Goal: Information Seeking & Learning: Check status

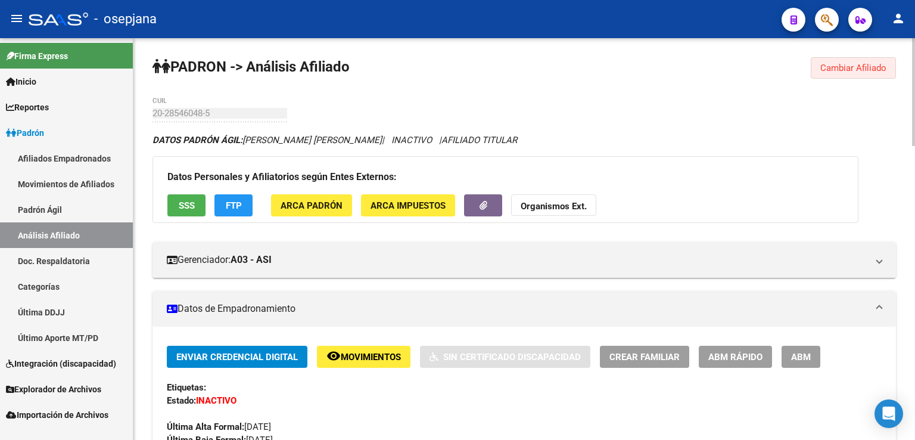
click at [864, 66] on span "Cambiar Afiliado" at bounding box center [853, 68] width 66 height 11
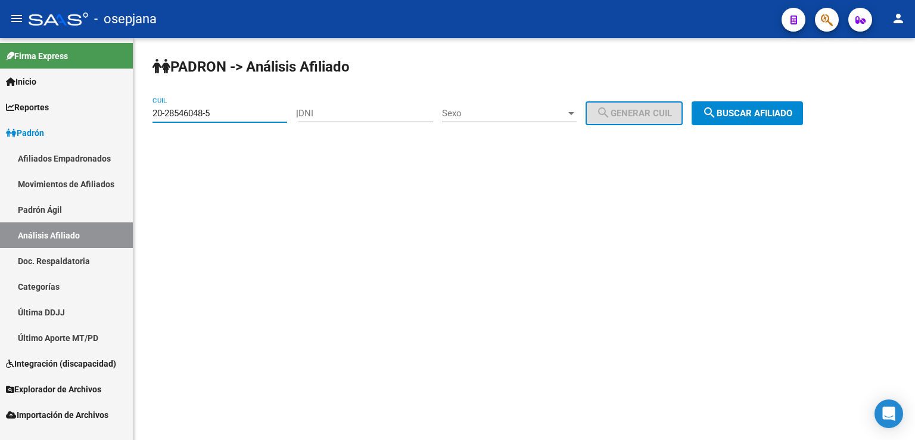
drag, startPoint x: 152, startPoint y: 114, endPoint x: 225, endPoint y: 110, distance: 72.2
click at [225, 110] on input "20-28546048-5" at bounding box center [219, 113] width 135 height 11
paste input "35434637-1"
click at [765, 111] on span "search Buscar afiliado" at bounding box center [747, 113] width 90 height 11
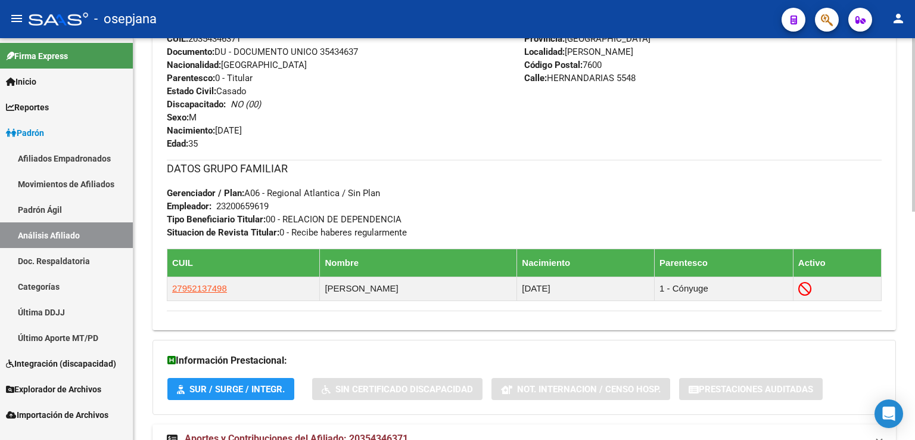
scroll to position [529, 0]
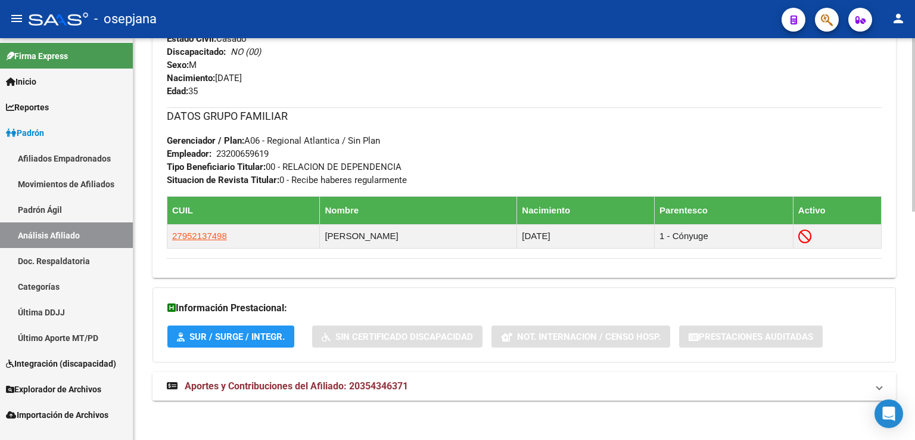
click at [288, 385] on span "Aportes y Contribuciones del Afiliado: 20354346371" at bounding box center [296, 385] width 223 height 11
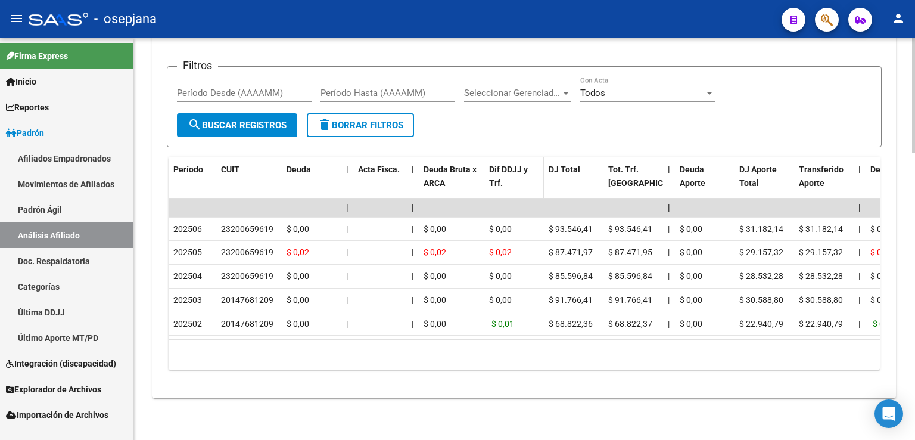
scroll to position [941, 0]
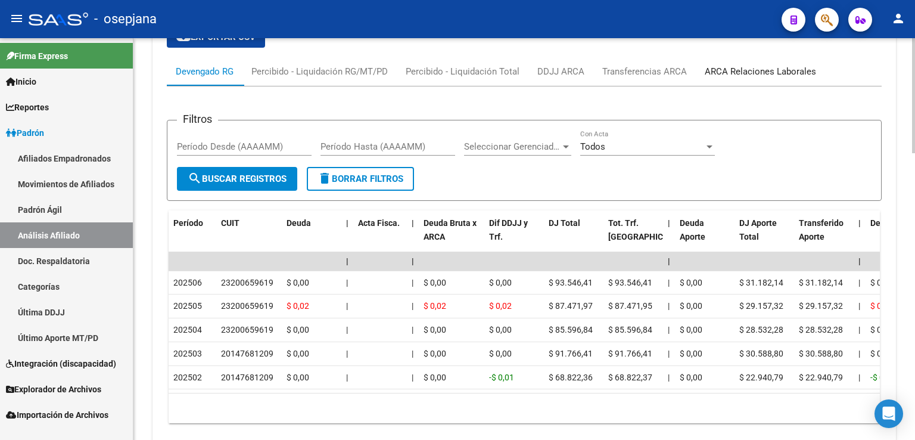
click at [741, 69] on div "ARCA Relaciones Laborales" at bounding box center [760, 71] width 111 height 13
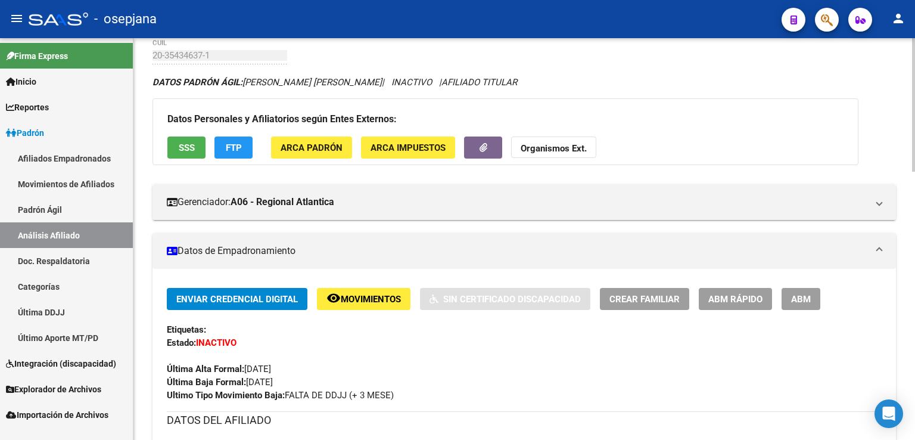
scroll to position [0, 0]
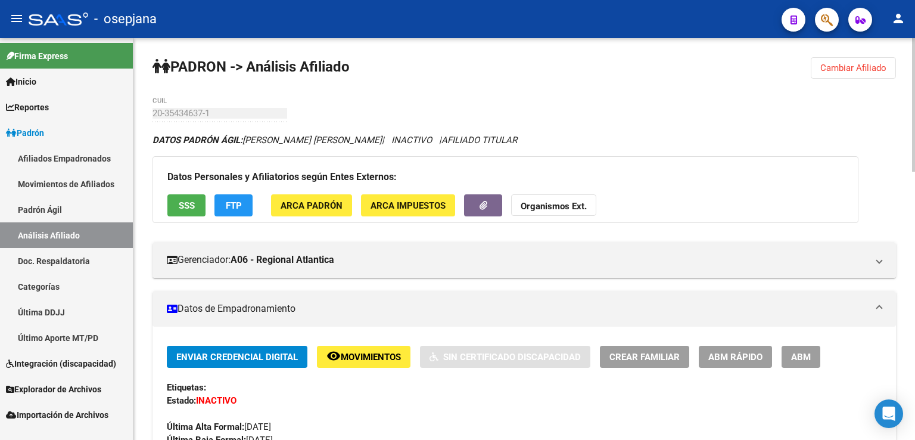
click at [839, 65] on span "Cambiar Afiliado" at bounding box center [853, 68] width 66 height 11
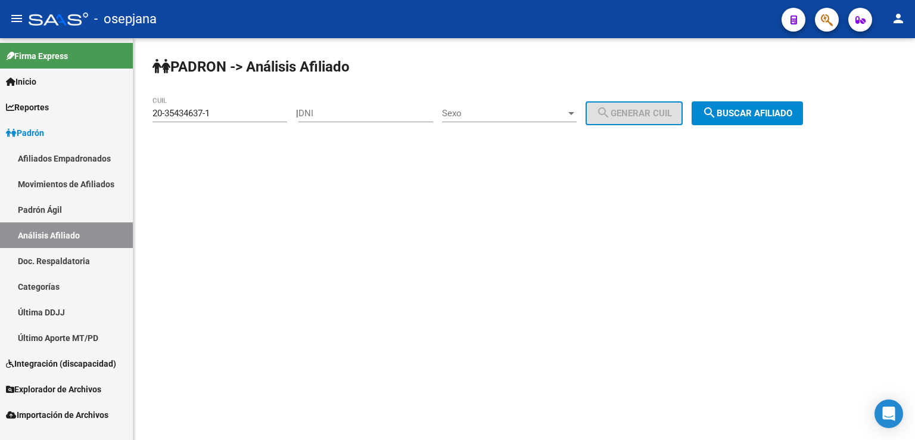
click at [151, 113] on div "PADRON -> Análisis Afiliado 20-35434637-1 CUIL | DNI Sexo Sexo search Generar C…" at bounding box center [524, 100] width 782 height 125
drag, startPoint x: 153, startPoint y: 111, endPoint x: 225, endPoint y: 111, distance: 72.1
click at [225, 111] on input "20-35434637-1" at bounding box center [219, 113] width 135 height 11
paste input "5-694872"
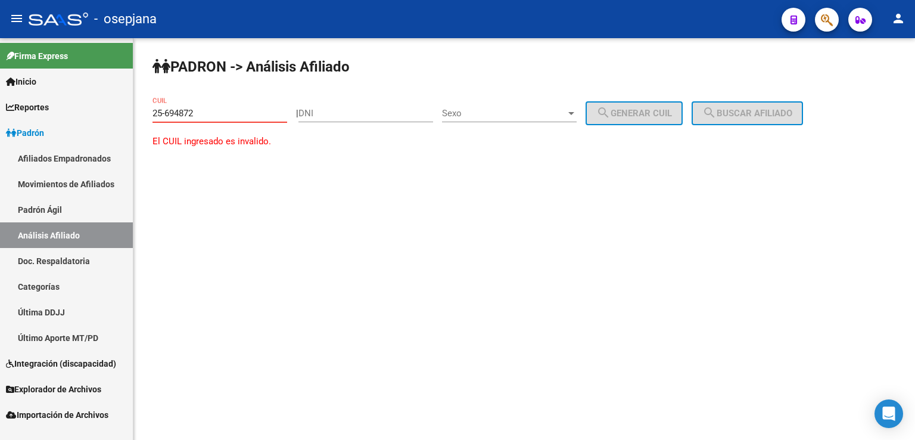
drag, startPoint x: 155, startPoint y: 111, endPoint x: 181, endPoint y: 108, distance: 26.4
click at [181, 108] on input "25-694872" at bounding box center [219, 113] width 135 height 11
drag, startPoint x: 155, startPoint y: 110, endPoint x: 200, endPoint y: 110, distance: 45.3
click at [200, 110] on input "25-694872" at bounding box center [219, 113] width 135 height 11
paste input "3-25694872-9"
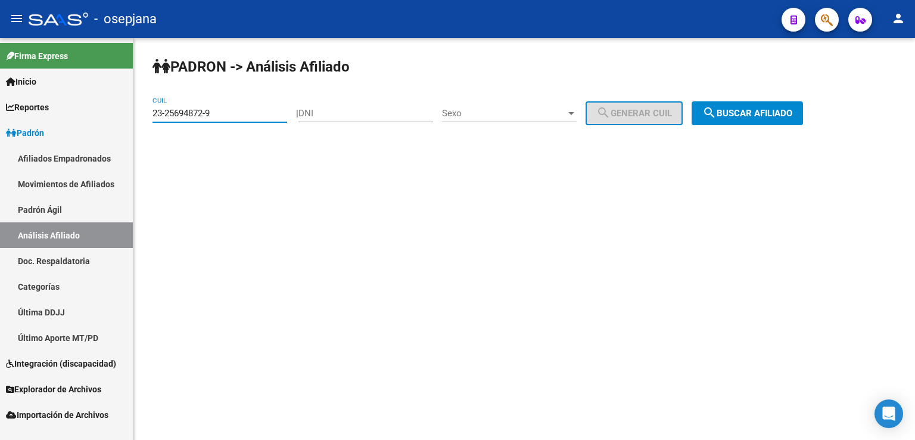
click at [761, 111] on span "search Buscar afiliado" at bounding box center [747, 113] width 90 height 11
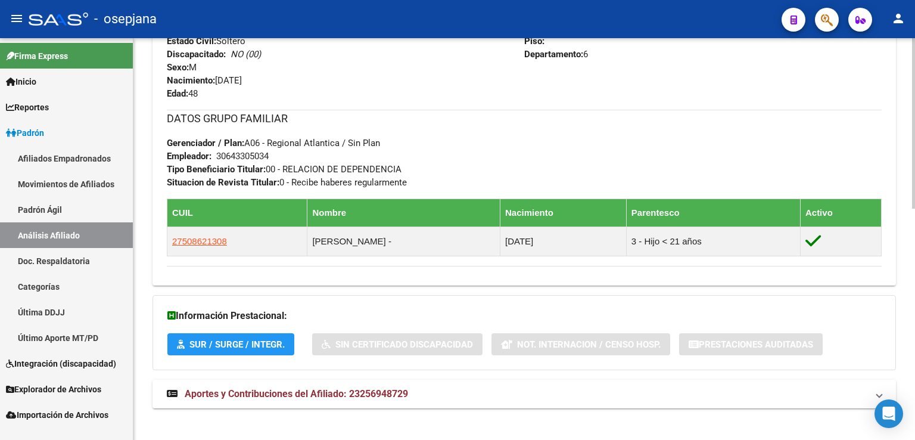
scroll to position [544, 0]
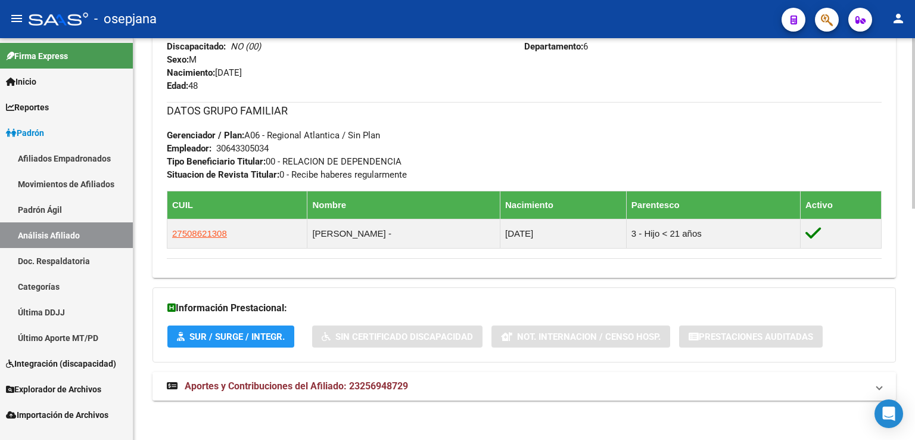
click at [280, 384] on span "Aportes y Contribuciones del Afiliado: 23256948729" at bounding box center [296, 385] width 223 height 11
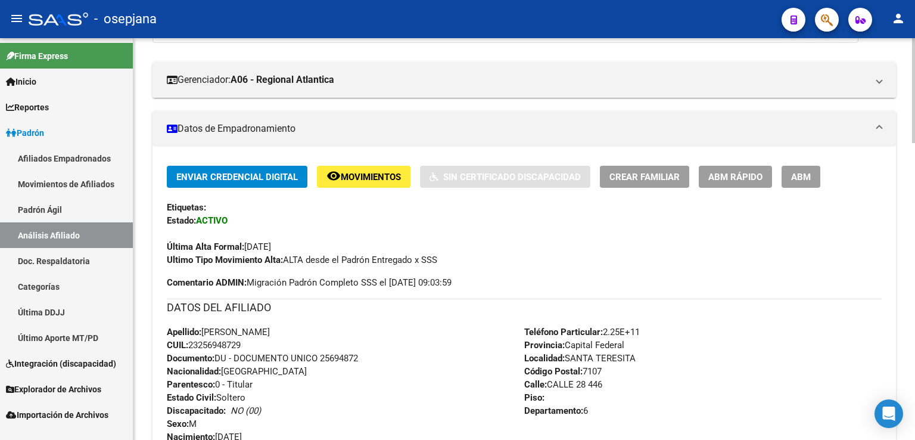
scroll to position [0, 0]
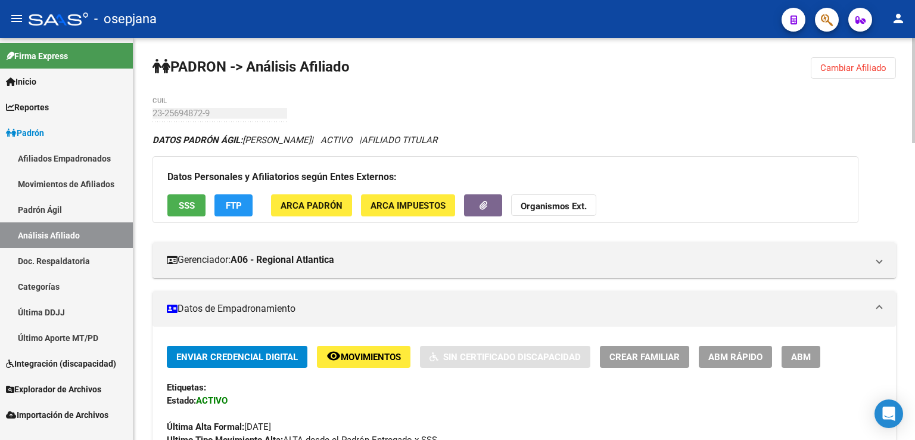
click at [852, 66] on span "Cambiar Afiliado" at bounding box center [853, 68] width 66 height 11
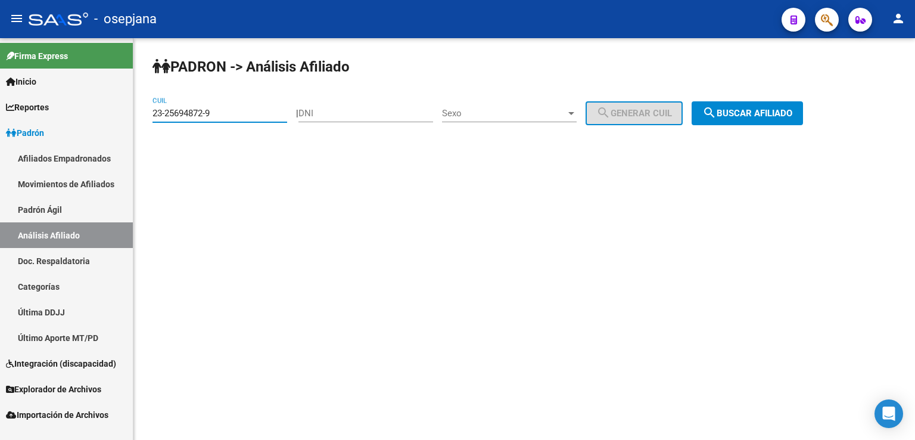
drag, startPoint x: 154, startPoint y: 111, endPoint x: 214, endPoint y: 110, distance: 60.8
click at [214, 110] on input "23-25694872-9" at bounding box center [219, 113] width 135 height 11
paste input "7-29906441-2"
click at [751, 110] on span "search Buscar afiliado" at bounding box center [747, 113] width 90 height 11
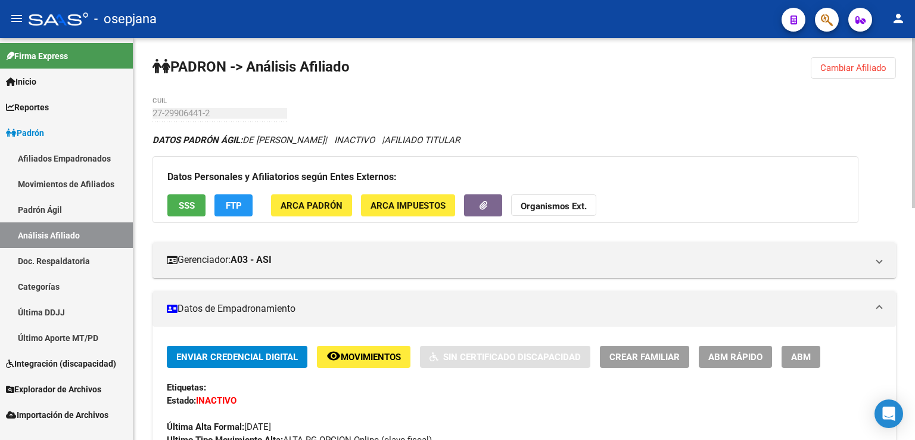
click at [870, 68] on span "Cambiar Afiliado" at bounding box center [853, 68] width 66 height 11
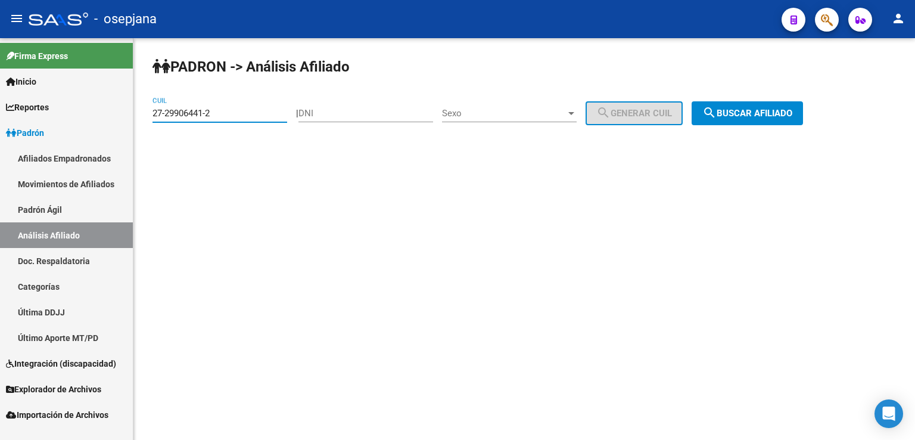
click at [155, 113] on input "27-29906441-2" at bounding box center [219, 113] width 135 height 11
drag, startPoint x: 154, startPoint y: 111, endPoint x: 217, endPoint y: 110, distance: 63.8
click at [217, 110] on input "27-29906441-2" at bounding box center [219, 113] width 135 height 11
paste input "50367046-7"
click at [740, 110] on span "search Buscar afiliado" at bounding box center [747, 113] width 90 height 11
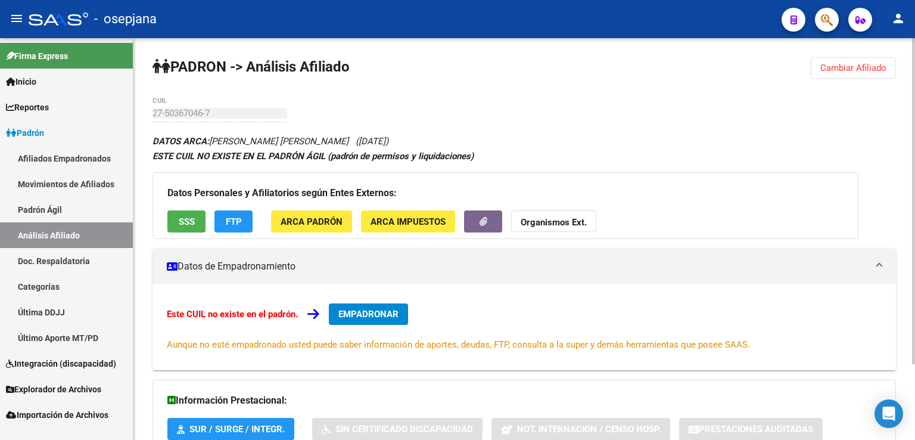
scroll to position [94, 0]
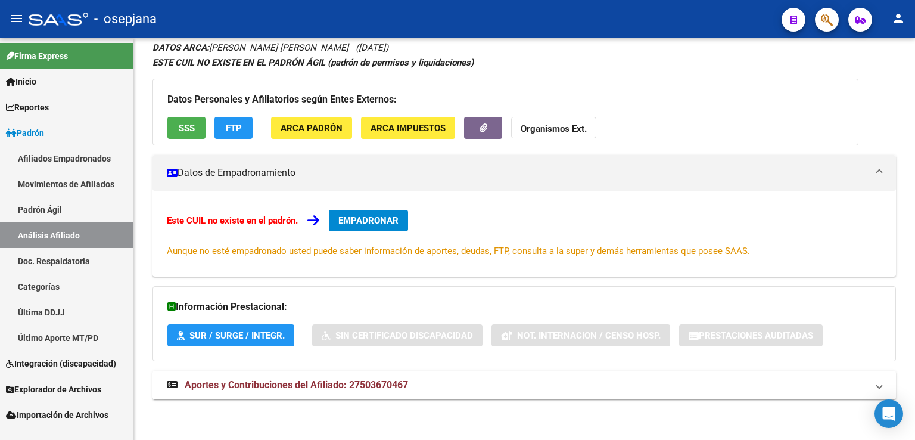
click at [181, 124] on span "SSS" at bounding box center [187, 128] width 16 height 11
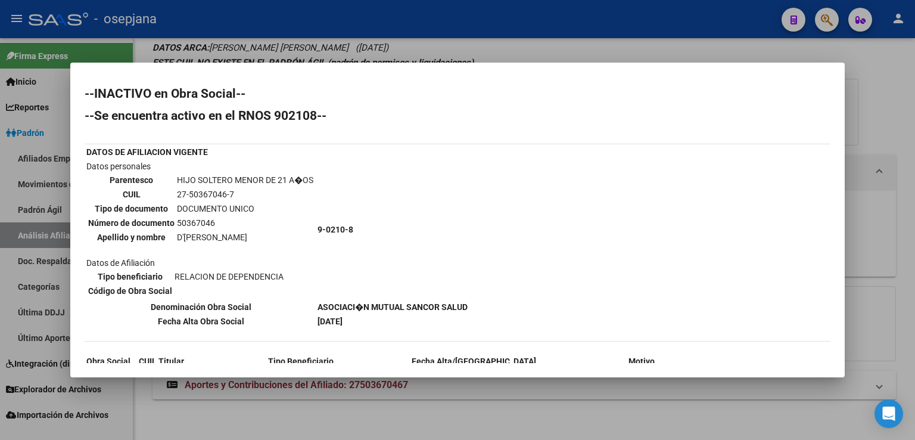
scroll to position [111, 0]
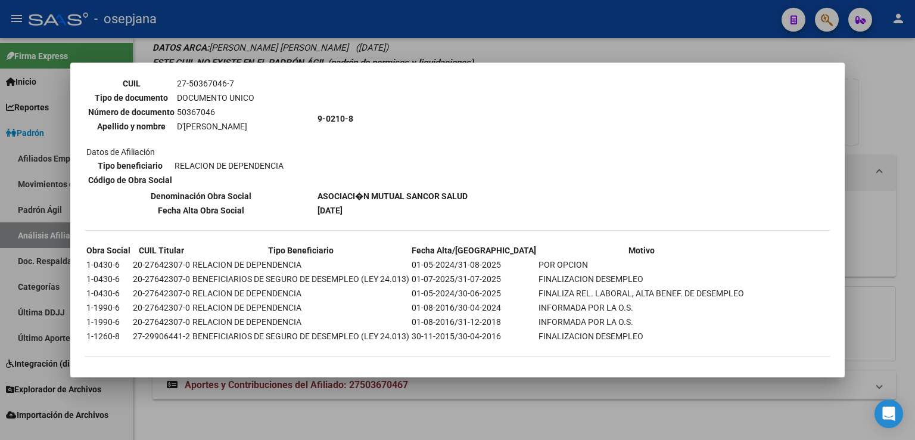
click at [881, 98] on div at bounding box center [457, 220] width 915 height 440
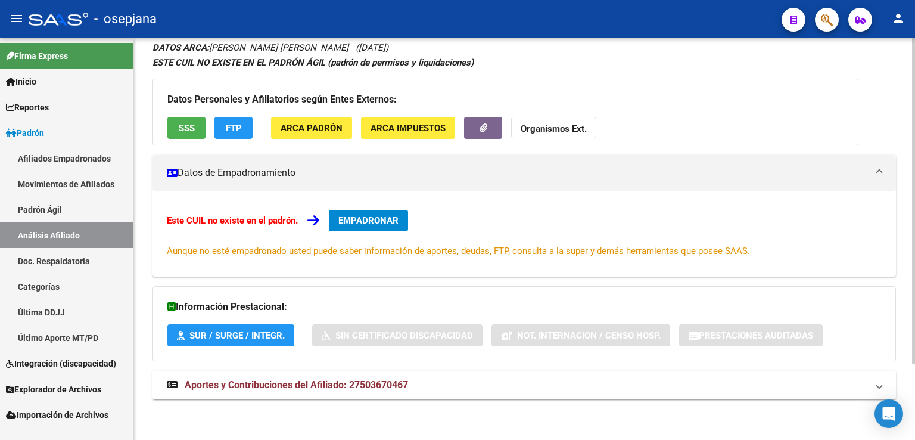
scroll to position [0, 0]
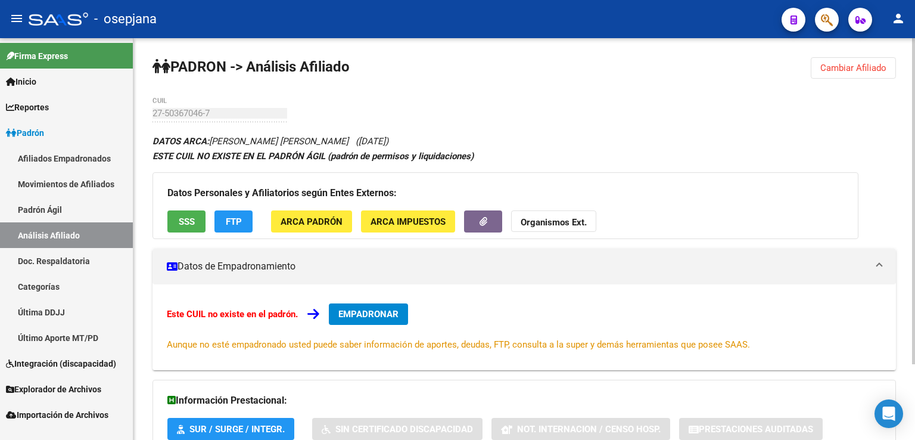
click at [849, 69] on span "Cambiar Afiliado" at bounding box center [853, 68] width 66 height 11
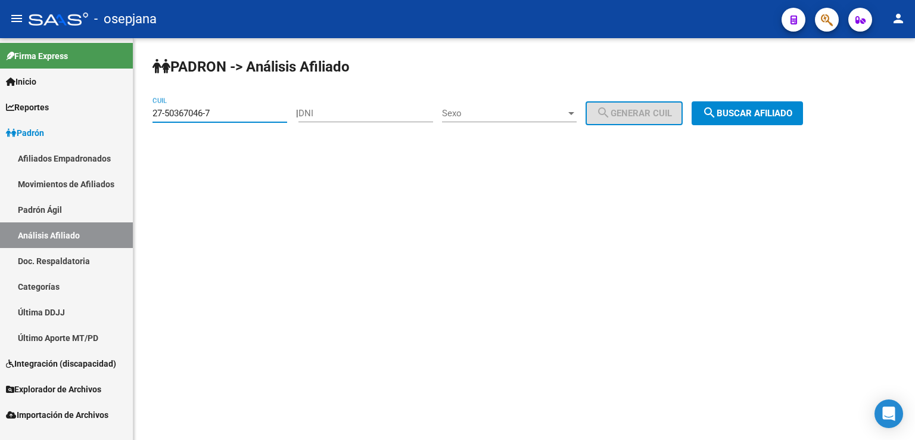
drag, startPoint x: 154, startPoint y: 113, endPoint x: 219, endPoint y: 116, distance: 65.6
click at [219, 116] on input "27-50367046-7" at bounding box center [219, 113] width 135 height 11
paste input "0-28546048-5"
type input "20-28546048-5"
click at [756, 109] on span "search Buscar afiliado" at bounding box center [747, 113] width 90 height 11
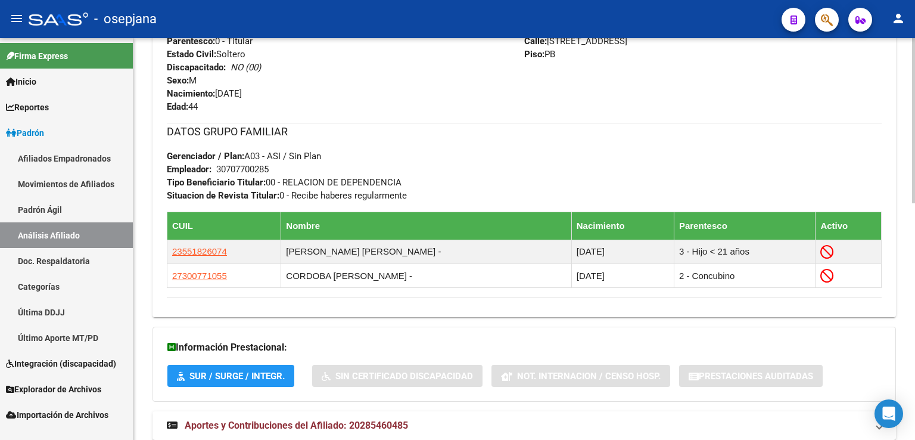
scroll to position [575, 0]
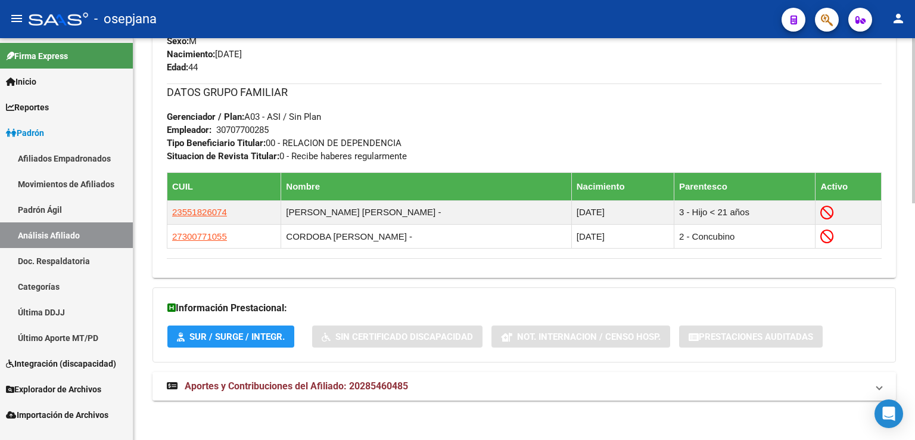
click at [307, 384] on span "Aportes y Contribuciones del Afiliado: 20285460485" at bounding box center [296, 385] width 223 height 11
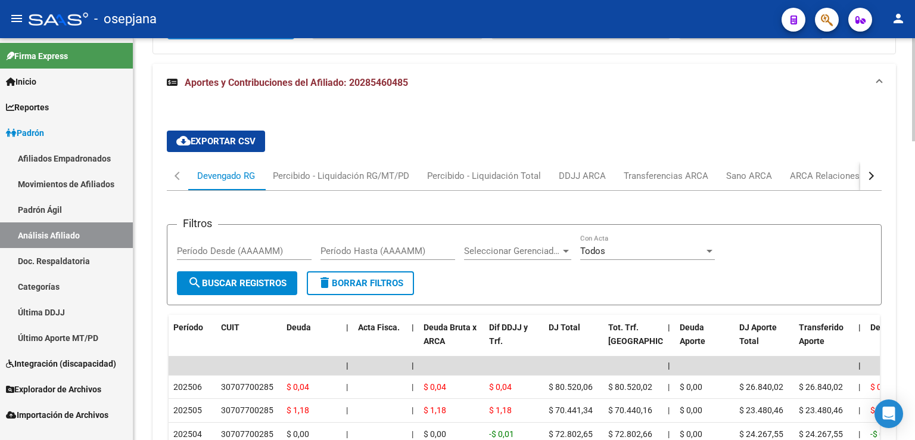
scroll to position [1003, 0]
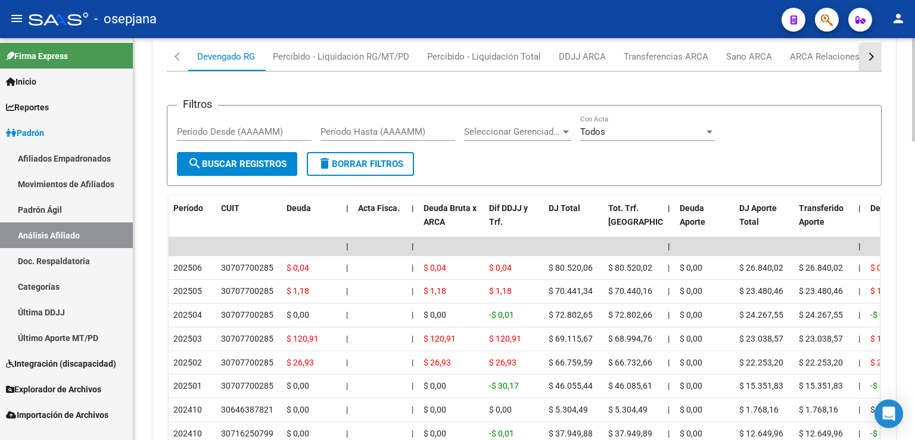
click at [870, 55] on div "button" at bounding box center [869, 56] width 8 height 8
click at [782, 51] on div "ARCA Relaciones Laborales" at bounding box center [789, 56] width 111 height 13
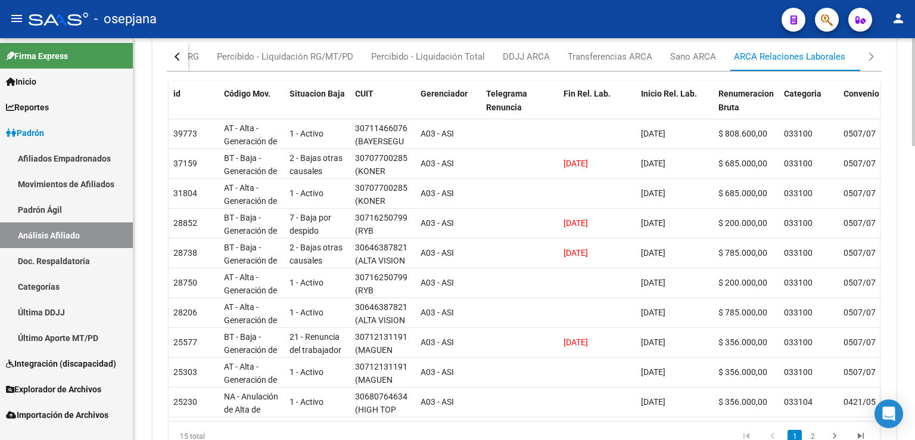
click at [179, 54] on div "button" at bounding box center [179, 56] width 8 height 8
click at [211, 53] on div "Devengado RG" at bounding box center [226, 56] width 58 height 13
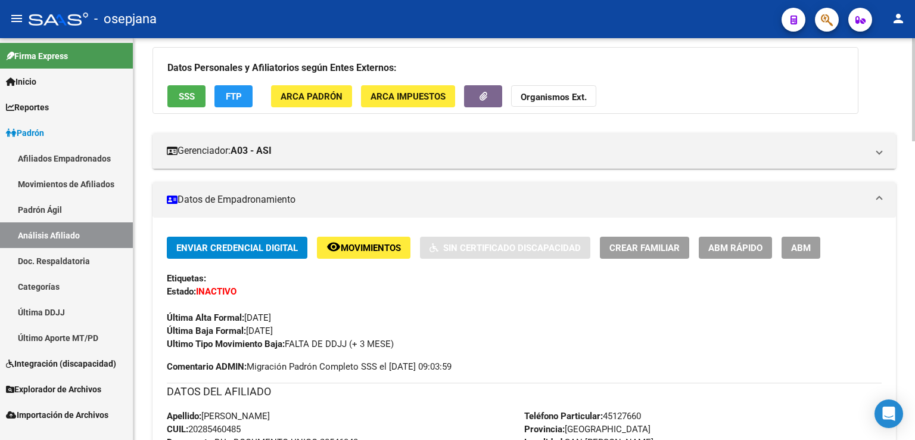
scroll to position [0, 0]
